Goal: Information Seeking & Learning: Learn about a topic

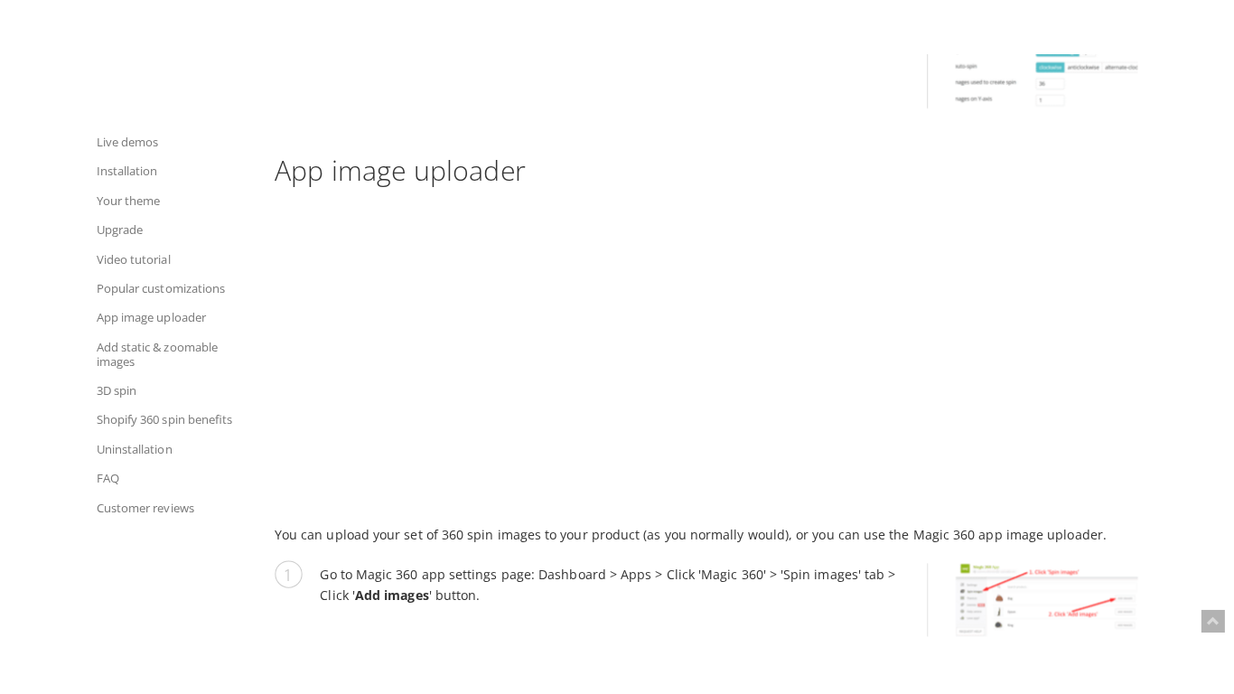
scroll to position [6444, 0]
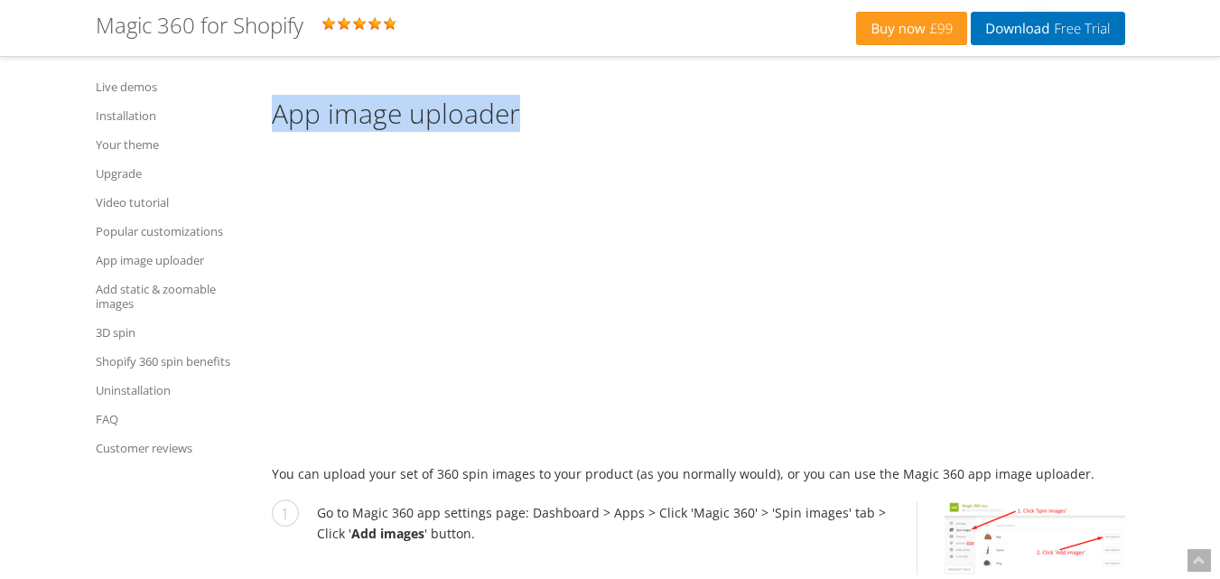
drag, startPoint x: 274, startPoint y: 97, endPoint x: 556, endPoint y: 97, distance: 282.7
click at [556, 98] on h2 "App image uploader" at bounding box center [698, 113] width 853 height 30
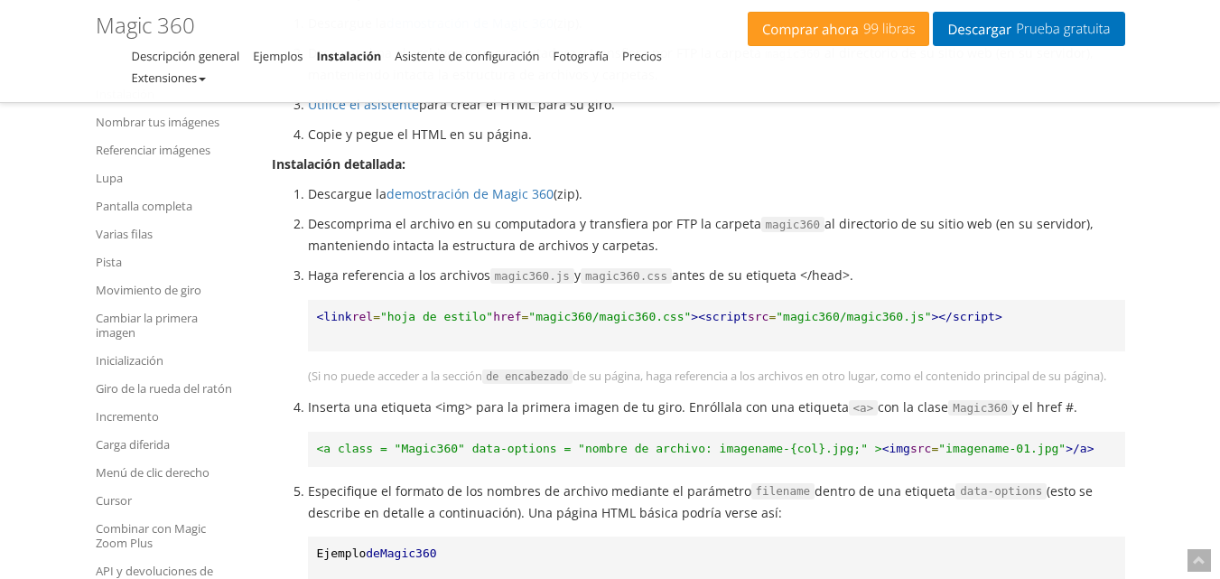
scroll to position [34, 0]
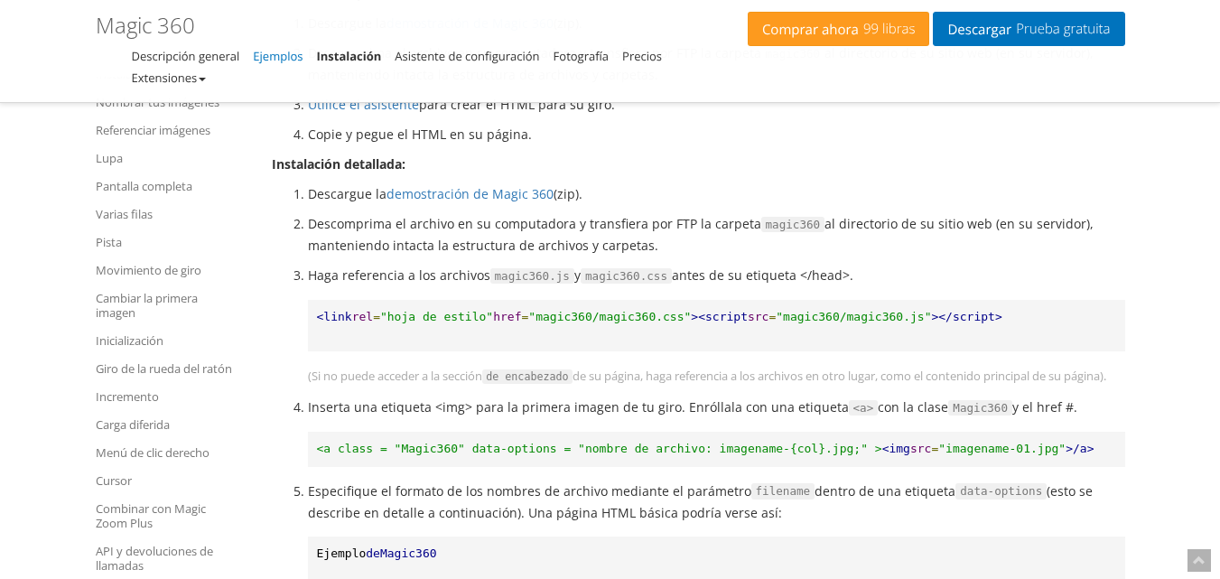
click at [282, 62] on font "Ejemplos" at bounding box center [278, 56] width 50 height 16
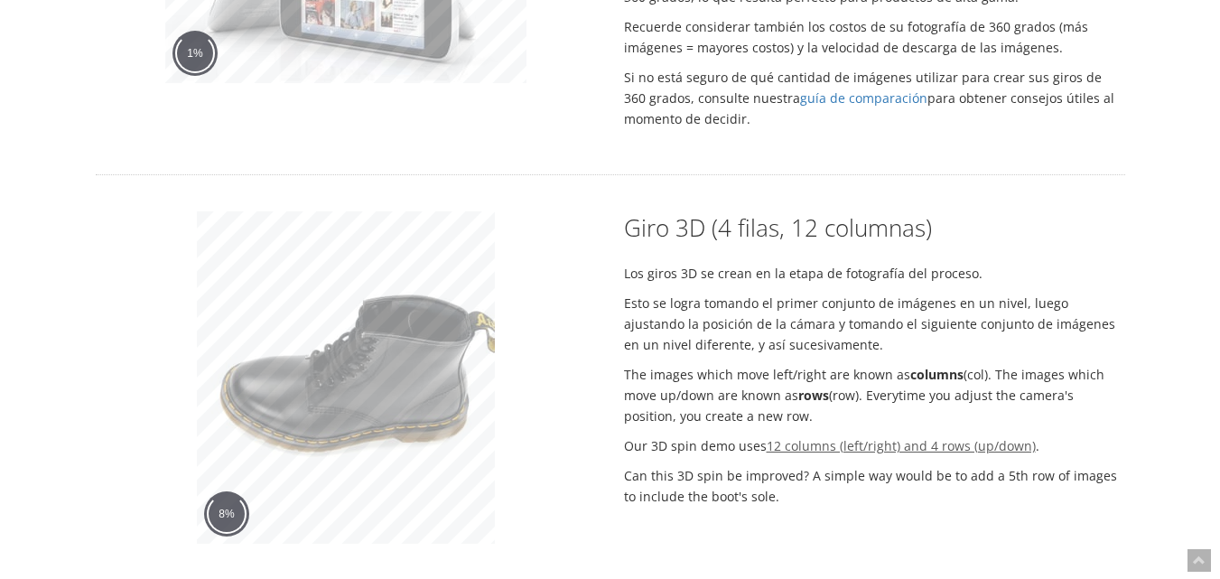
scroll to position [2436, 0]
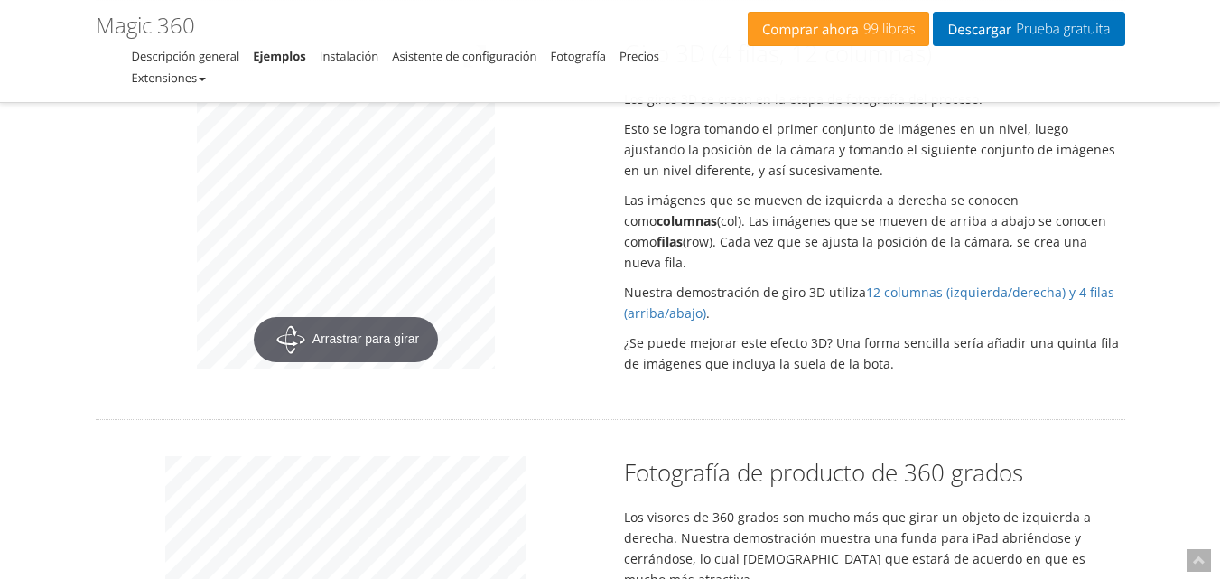
drag, startPoint x: 741, startPoint y: 294, endPoint x: 612, endPoint y: 205, distance: 157.1
click at [612, 205] on div "Giro 3D (4 filas, 12 columnas) Los giros 3D se crean en la etapa de fotografía …" at bounding box center [874, 209] width 528 height 345
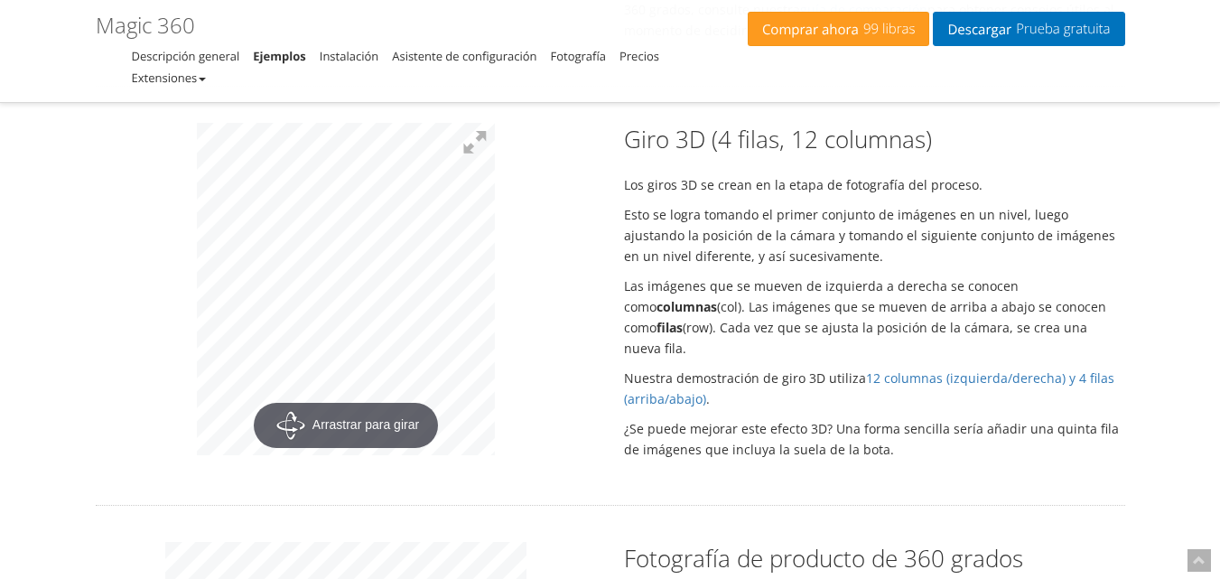
scroll to position [2346, 0]
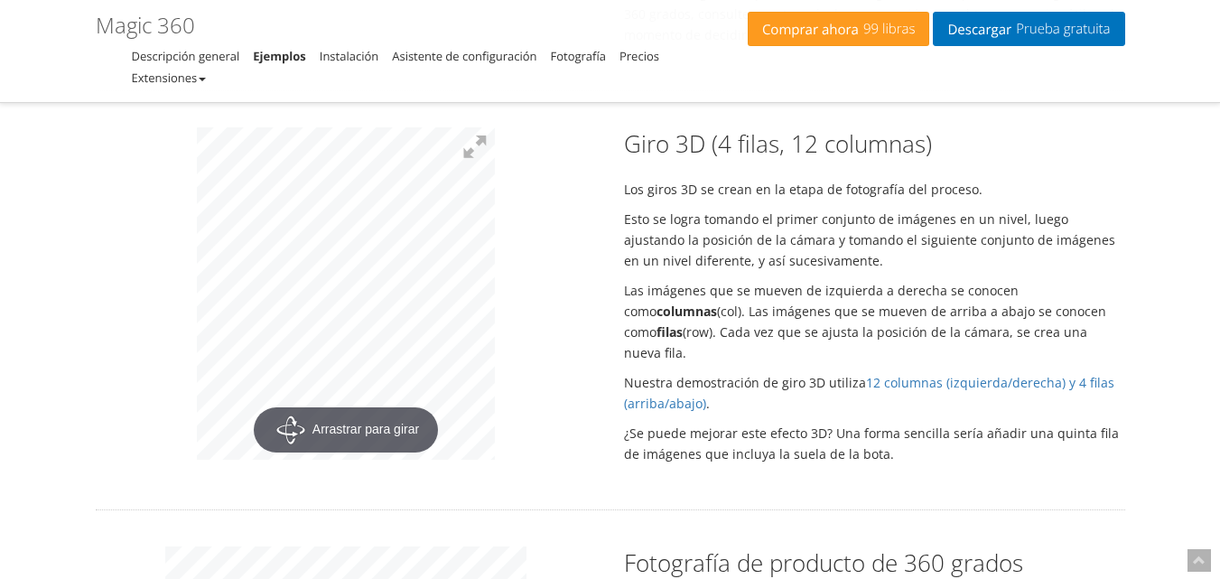
click at [632, 140] on font "Giro 3D (4 filas, 12 columnas)" at bounding box center [778, 143] width 308 height 33
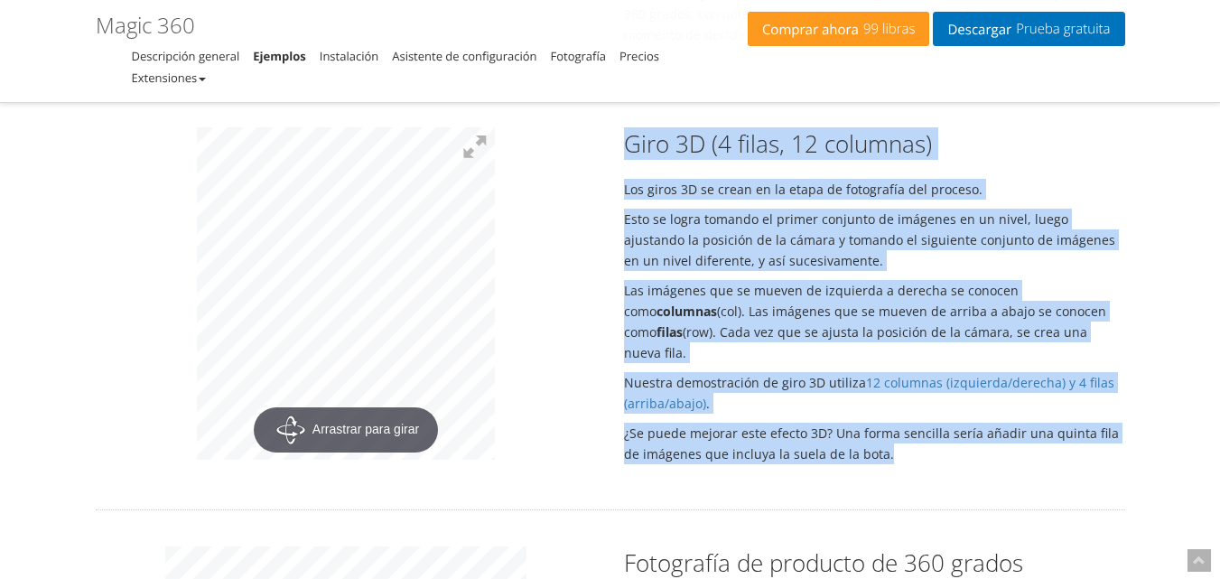
drag, startPoint x: 626, startPoint y: 140, endPoint x: 1036, endPoint y: 438, distance: 506.8
click at [1036, 438] on div "Giro 3D (4 filas, 12 columnas) Los giros 3D se crean en la etapa de fotografía …" at bounding box center [874, 299] width 528 height 345
click at [794, 460] on div "Arrastrar para girar Giro 3D (4 filas, 12 columnas) Los giros 3D se crean en la…" at bounding box center [610, 299] width 1057 height 345
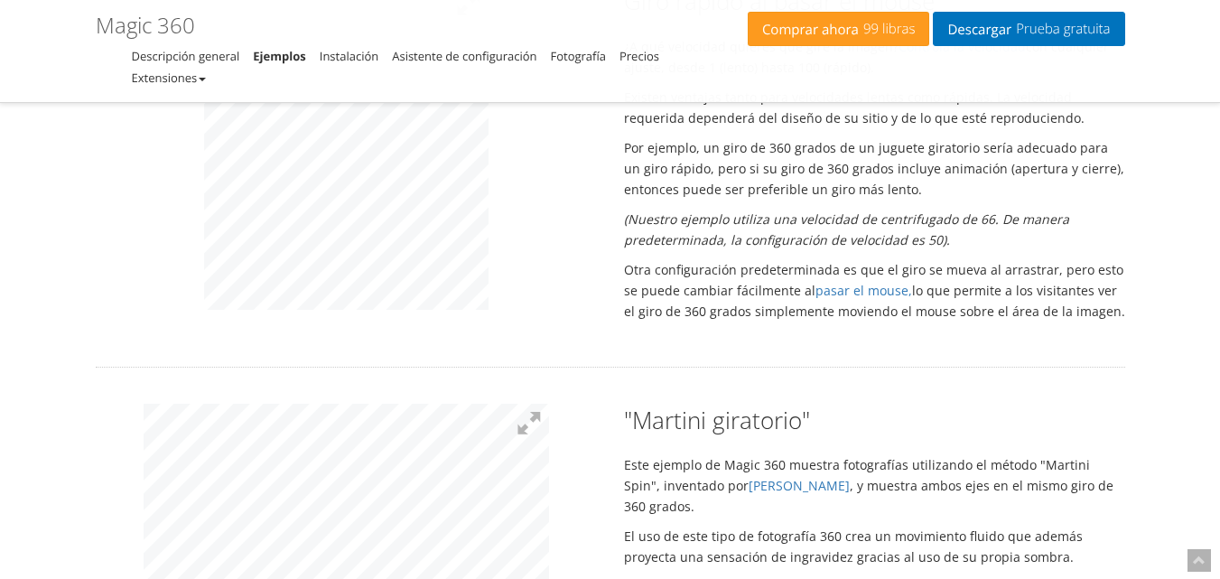
scroll to position [992, 0]
